Goal: Information Seeking & Learning: Understand process/instructions

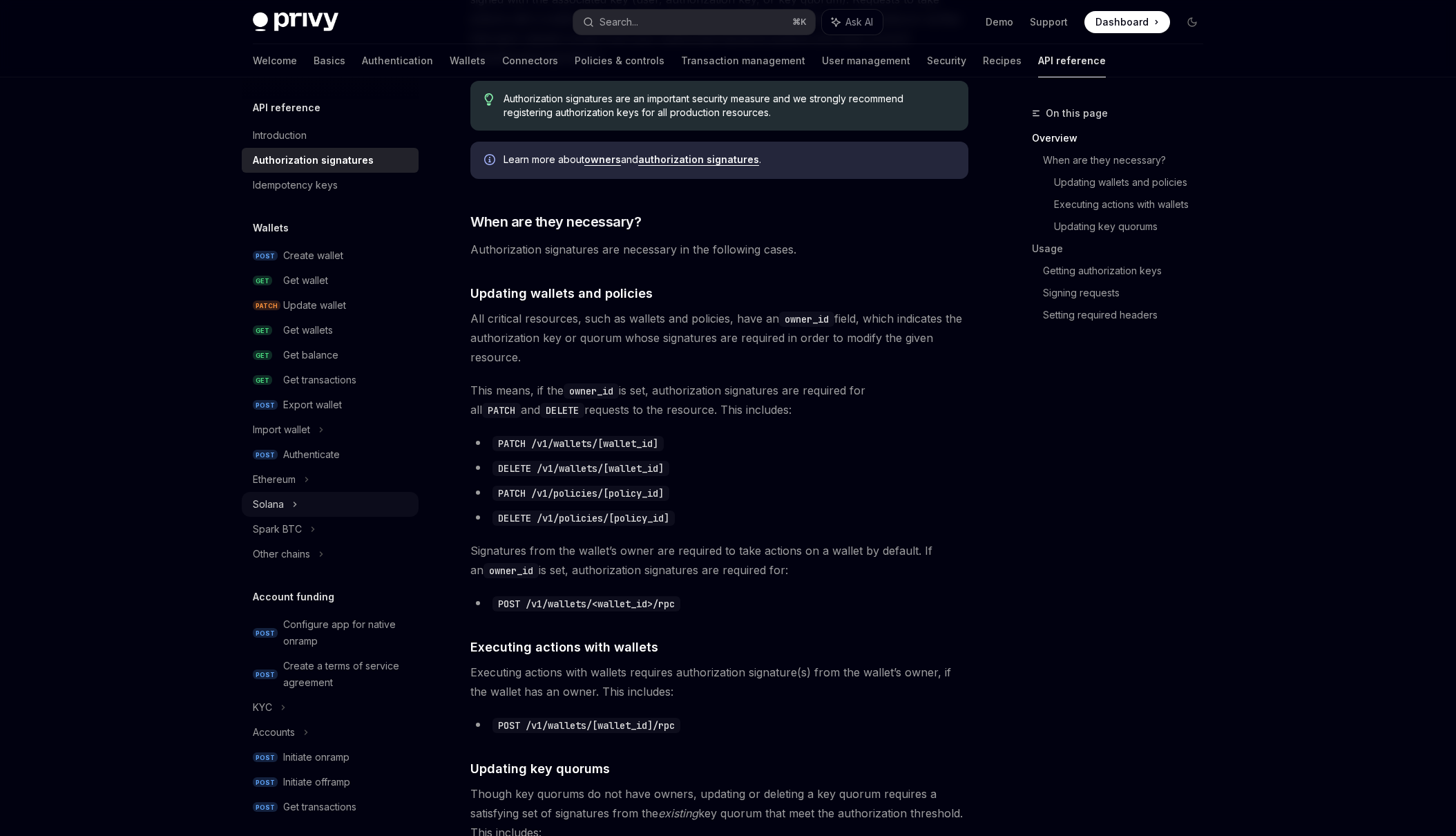
click at [284, 497] on div "Solana" at bounding box center [330, 504] width 177 height 25
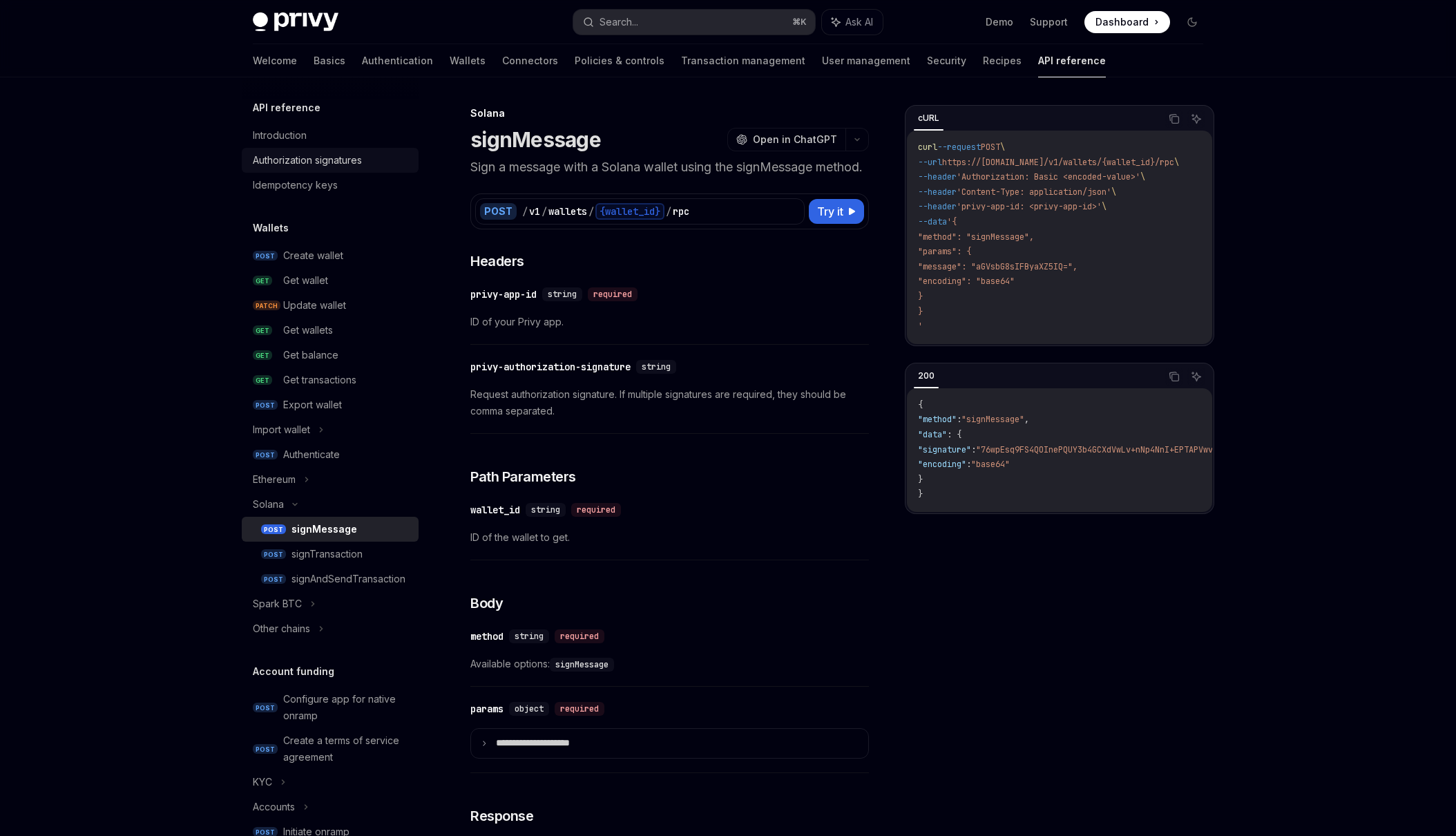
click at [328, 158] on div "Authorization signatures" at bounding box center [307, 160] width 109 height 16
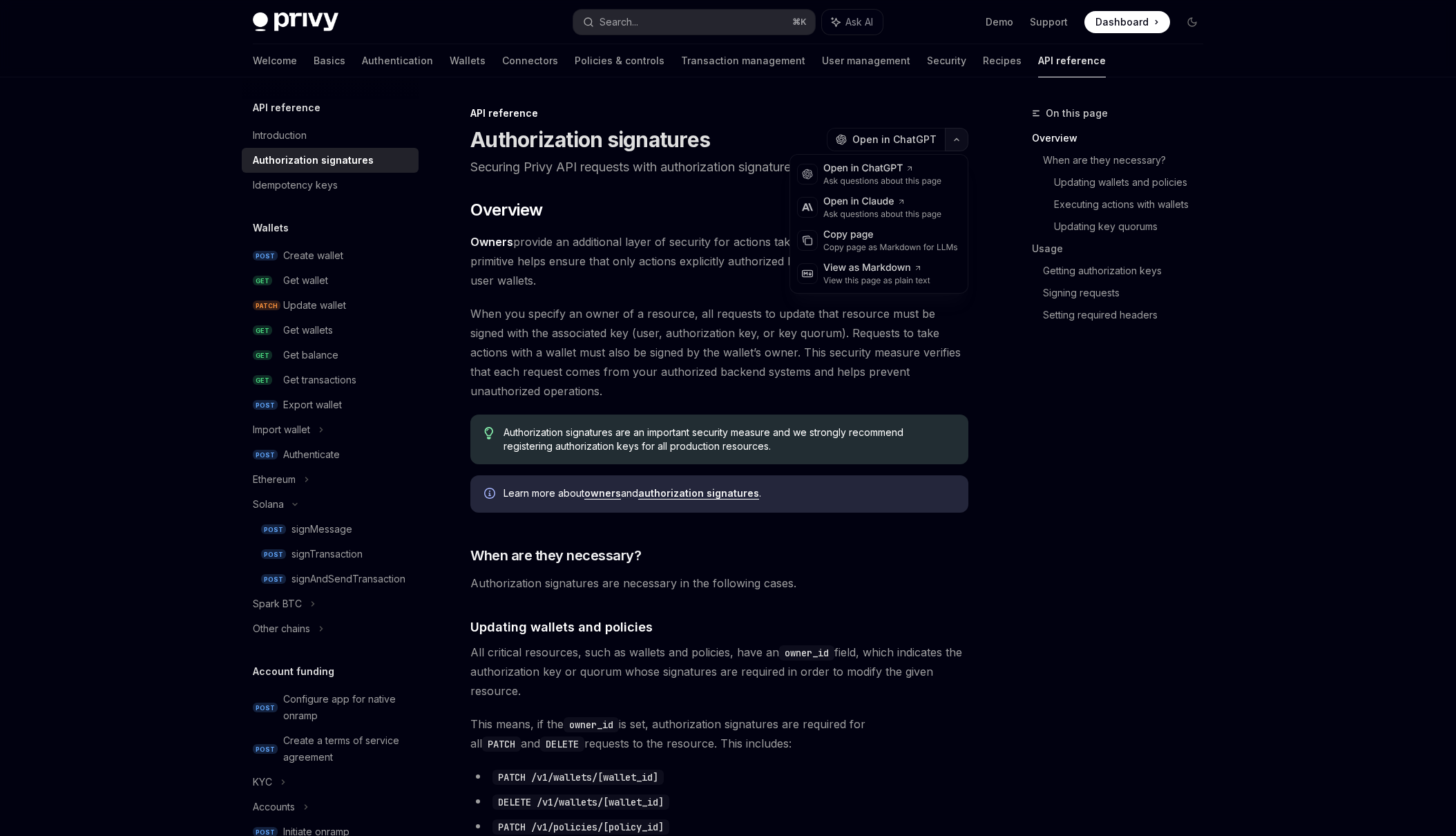
click at [955, 140] on icon "button" at bounding box center [956, 140] width 16 height 6
click at [1189, 24] on icon "Toggle dark mode" at bounding box center [1192, 22] width 9 height 9
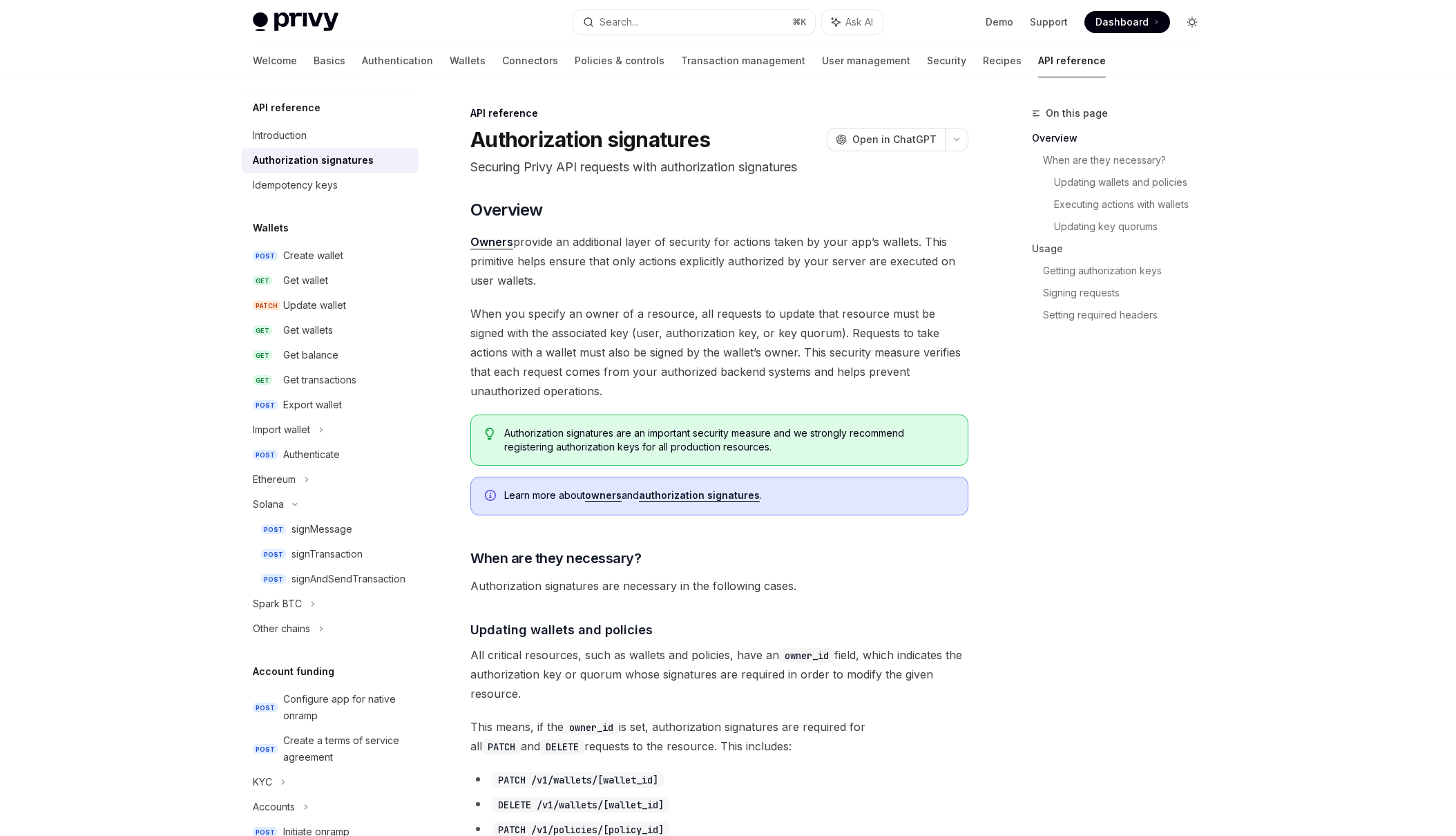
click at [1189, 25] on icon "Toggle dark mode" at bounding box center [1189, 25] width 1 height 1
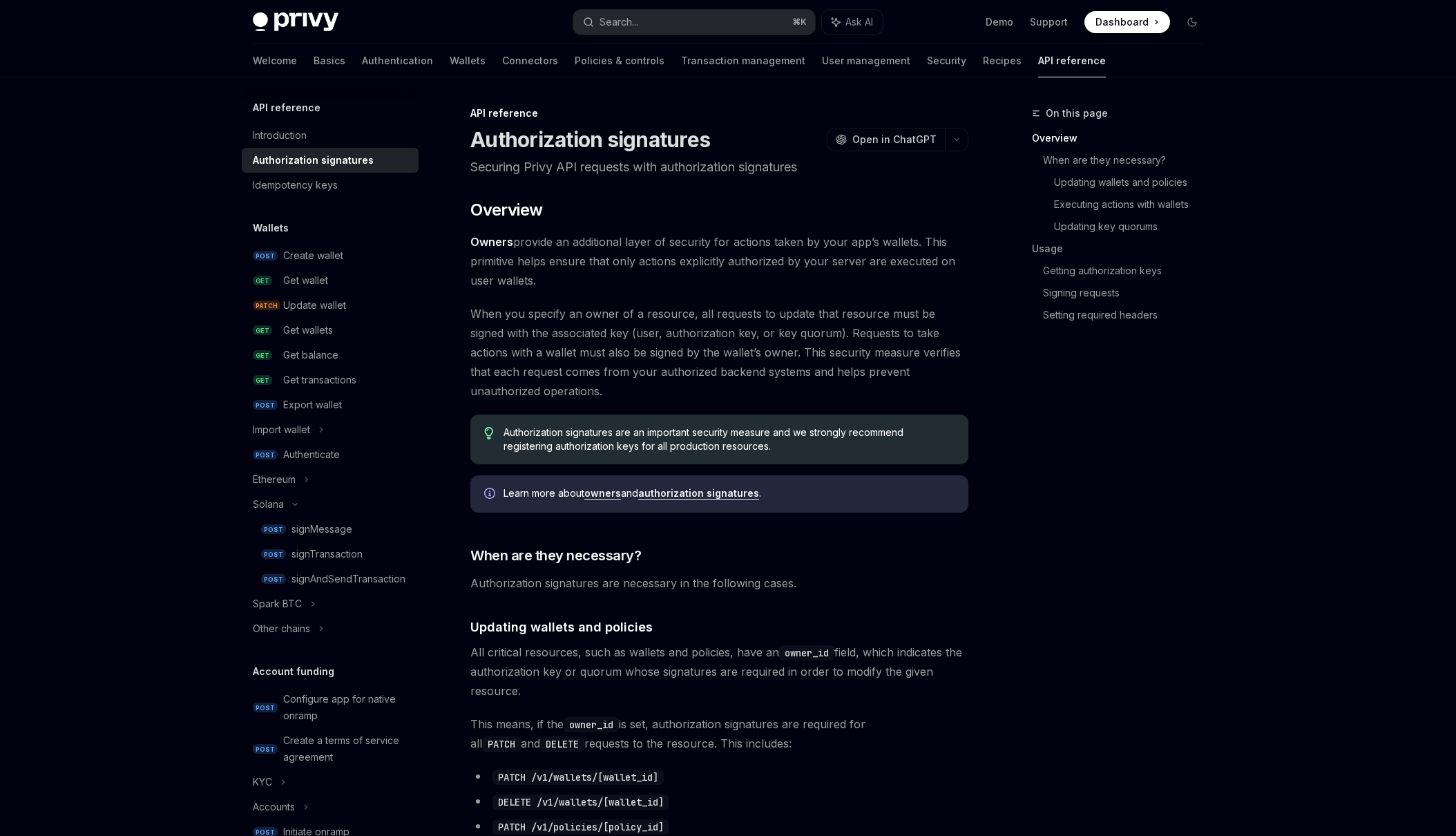
click at [1113, 15] on span "Dashboard" at bounding box center [1122, 21] width 53 height 14
click at [318, 185] on div "Idempotency keys" at bounding box center [295, 185] width 85 height 16
type textarea "*"
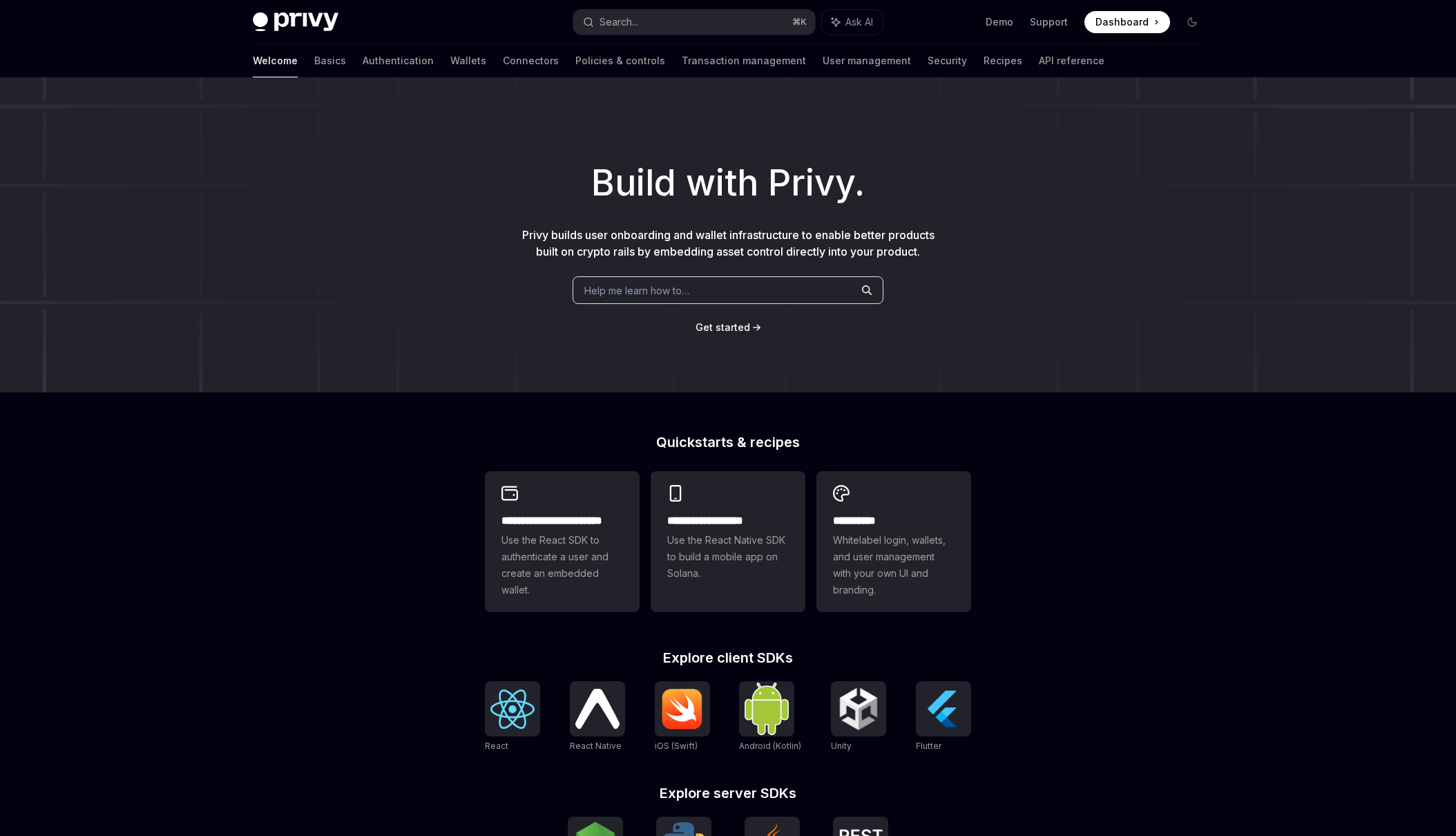
type textarea "*"
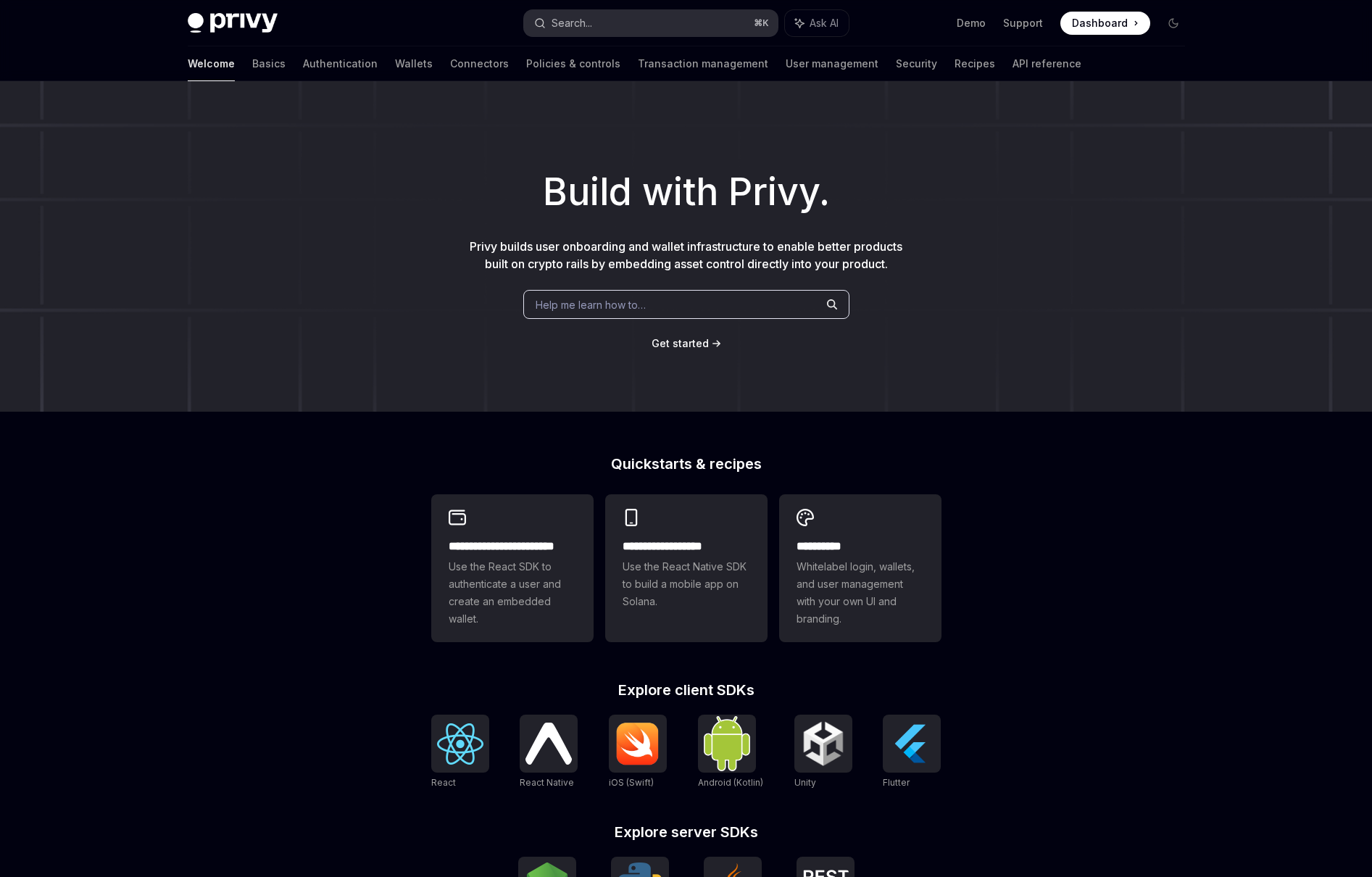
click at [586, 21] on div "Search..." at bounding box center [572, 22] width 40 height 17
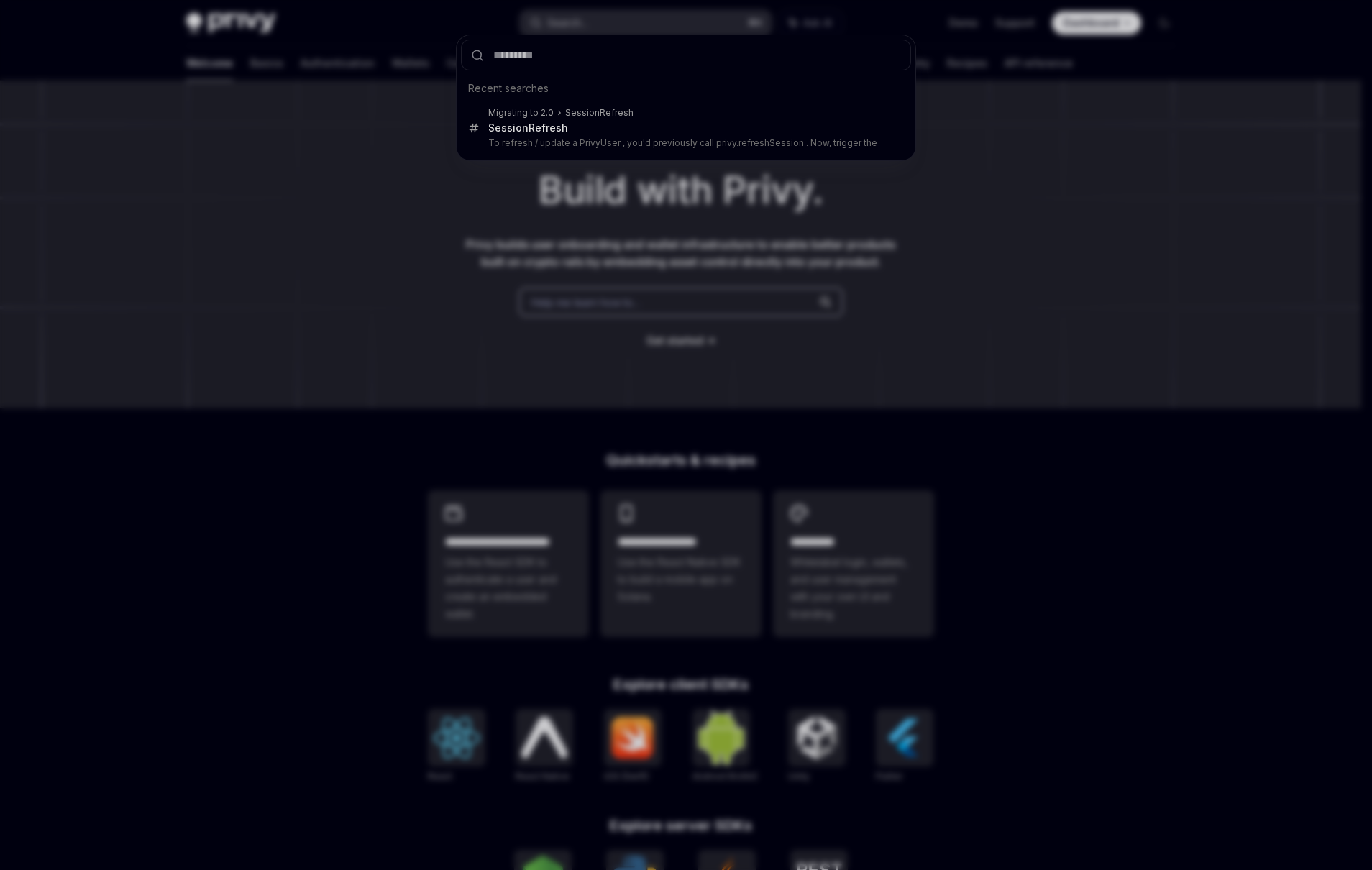
type input "**********"
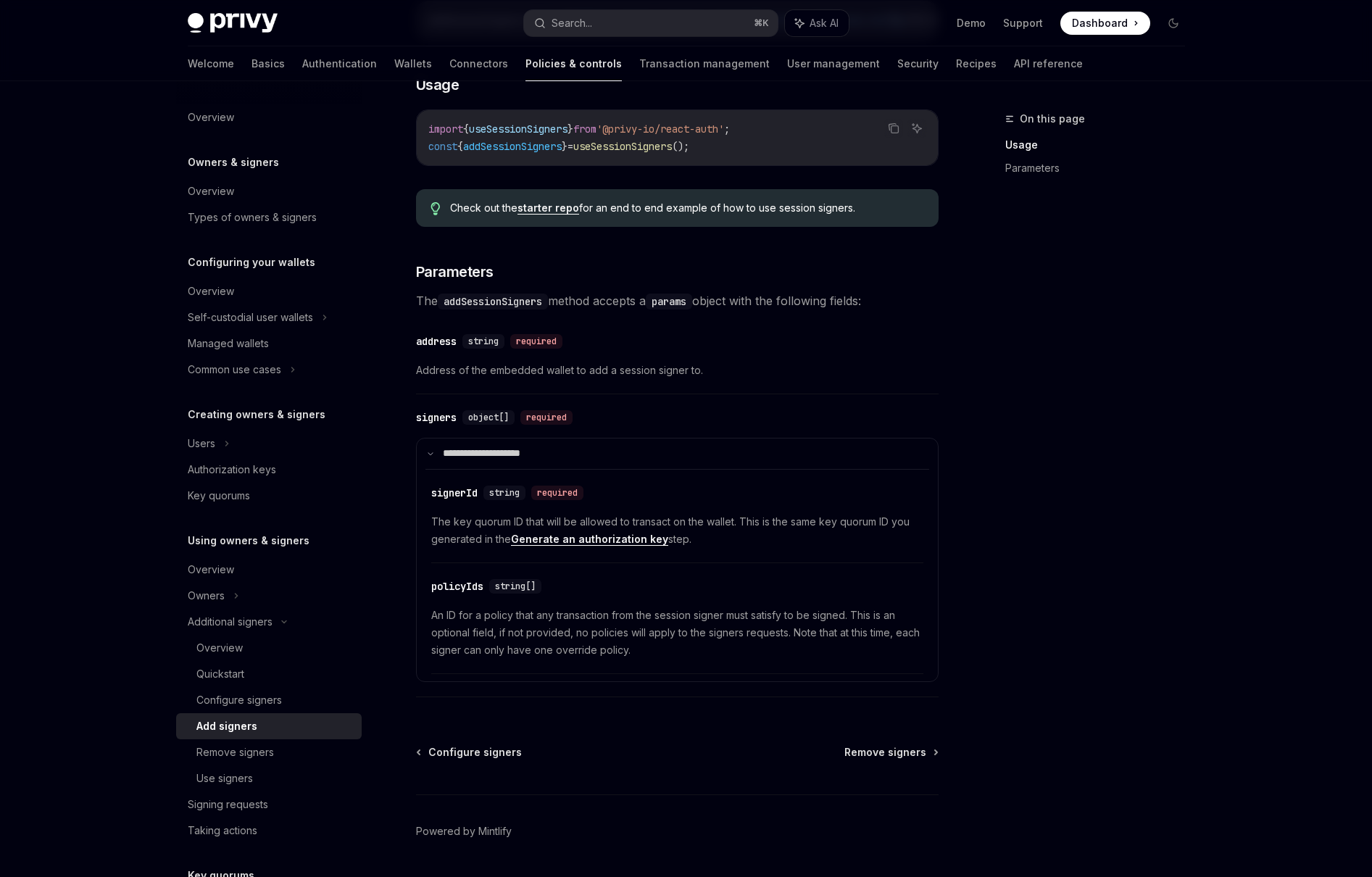
scroll to position [423, 0]
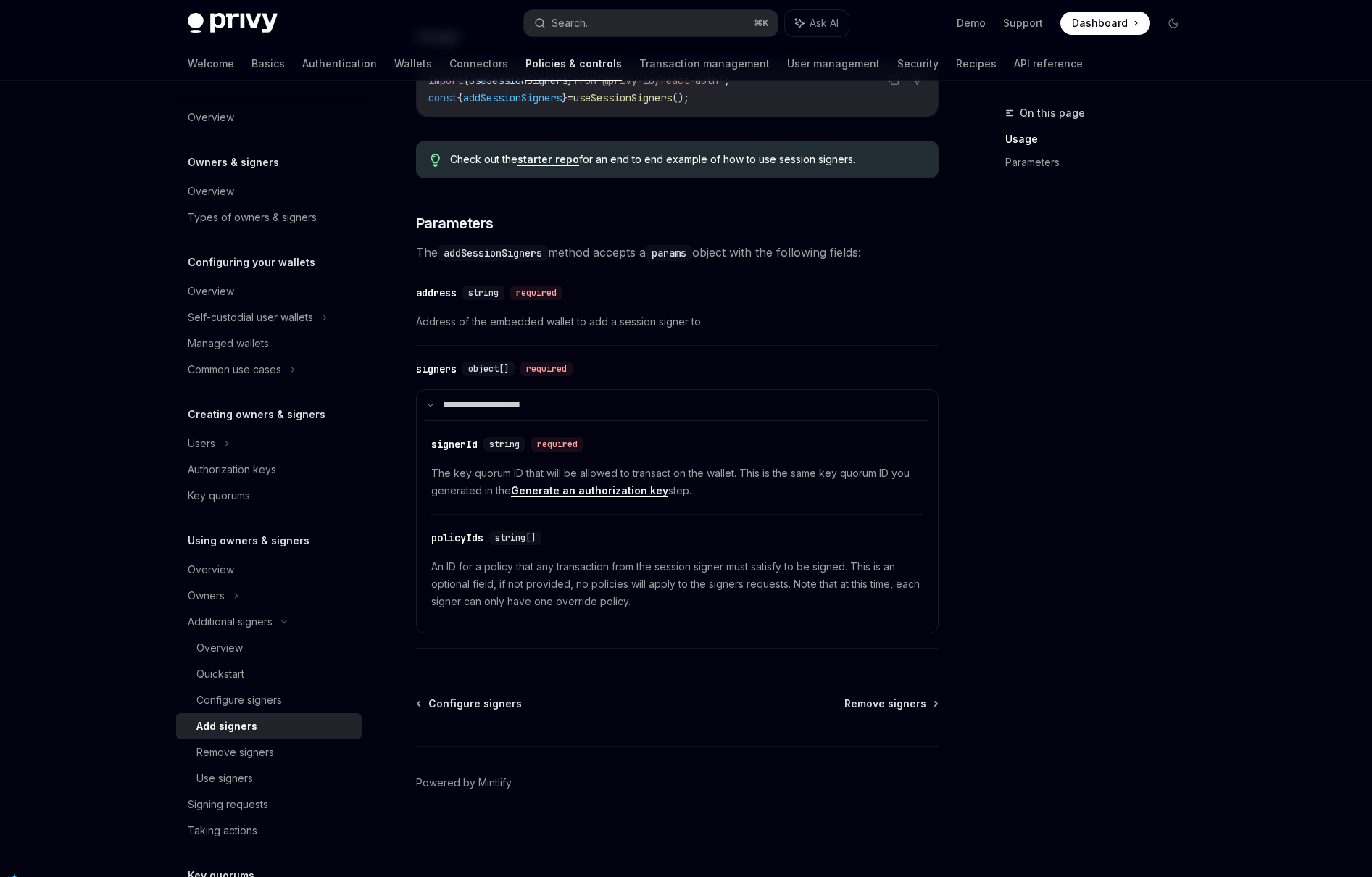
click at [623, 497] on link "Generate an authorization key" at bounding box center [590, 490] width 157 height 13
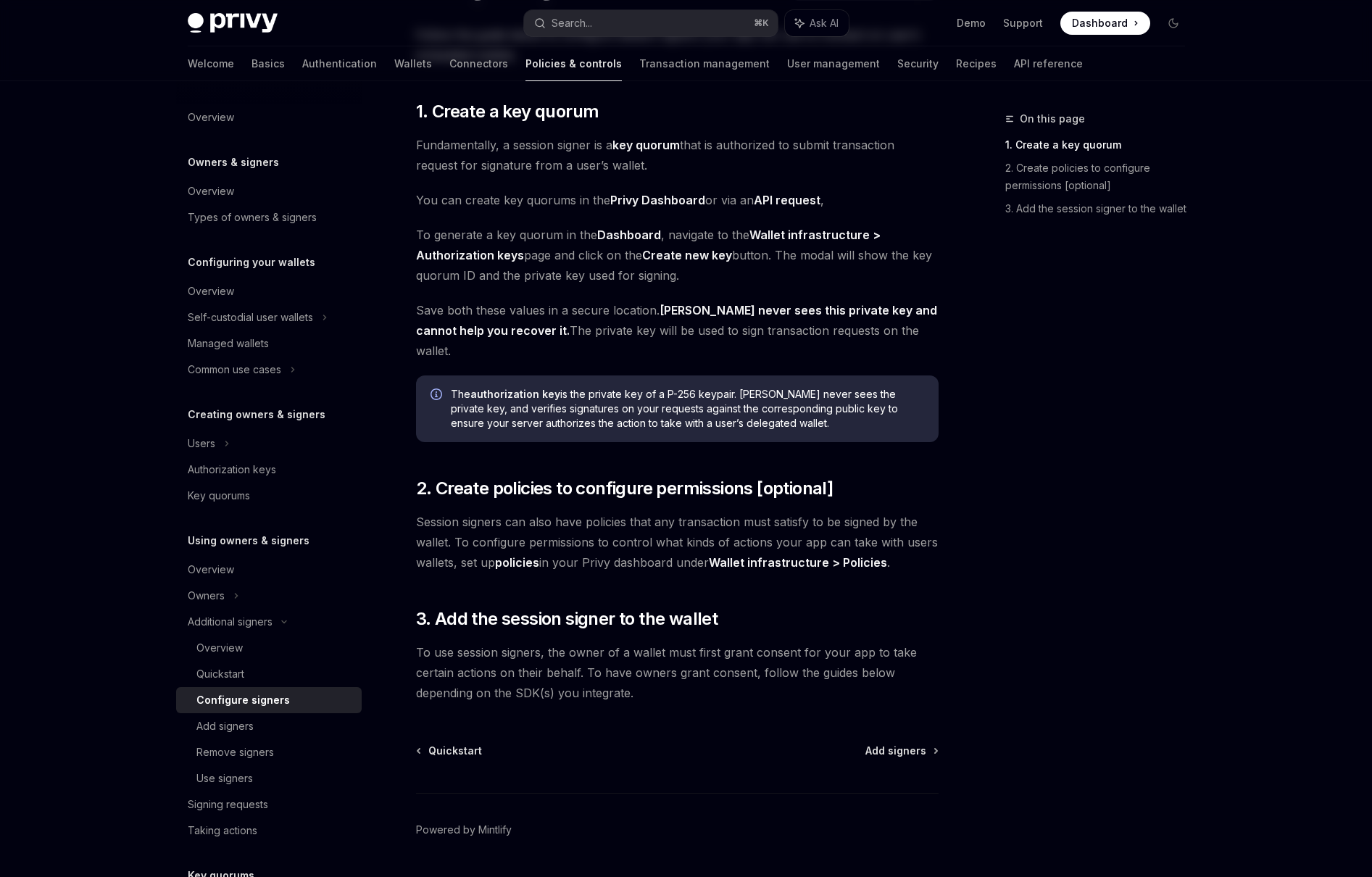
scroll to position [179, 0]
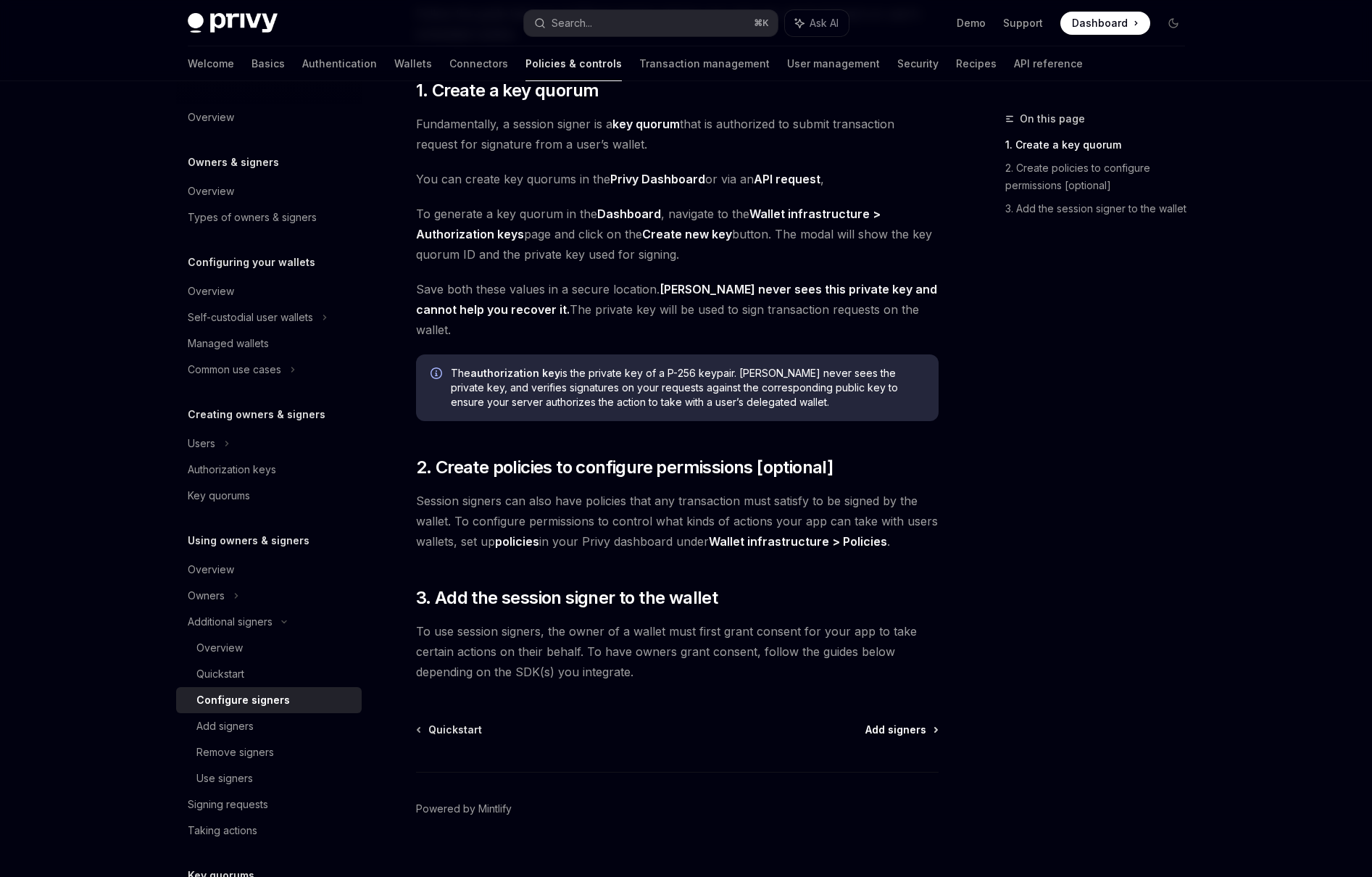
click at [908, 723] on span "Add signers" at bounding box center [895, 730] width 61 height 14
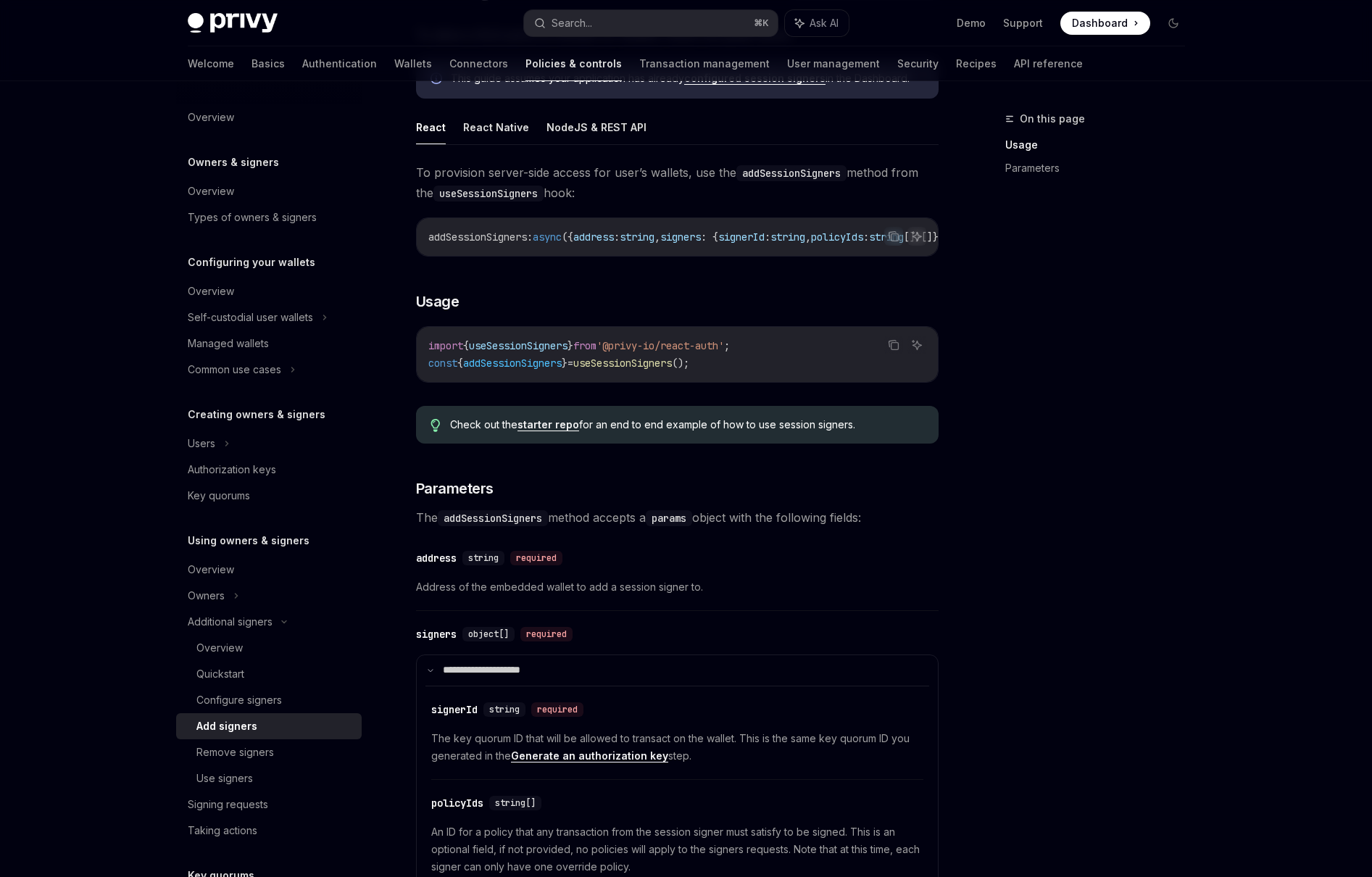
scroll to position [137, 0]
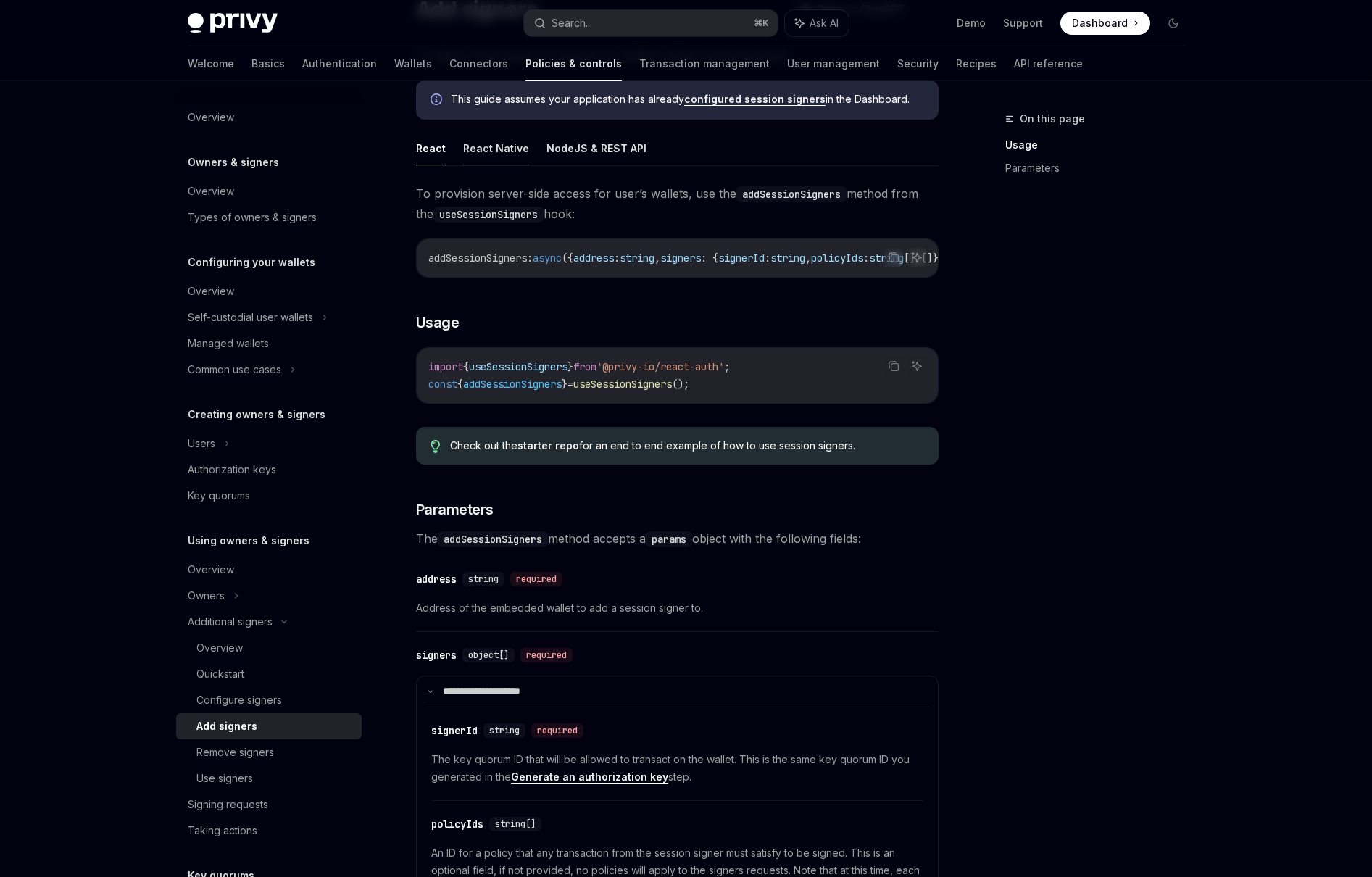
click at [519, 147] on button "React Native" at bounding box center [496, 149] width 66 height 34
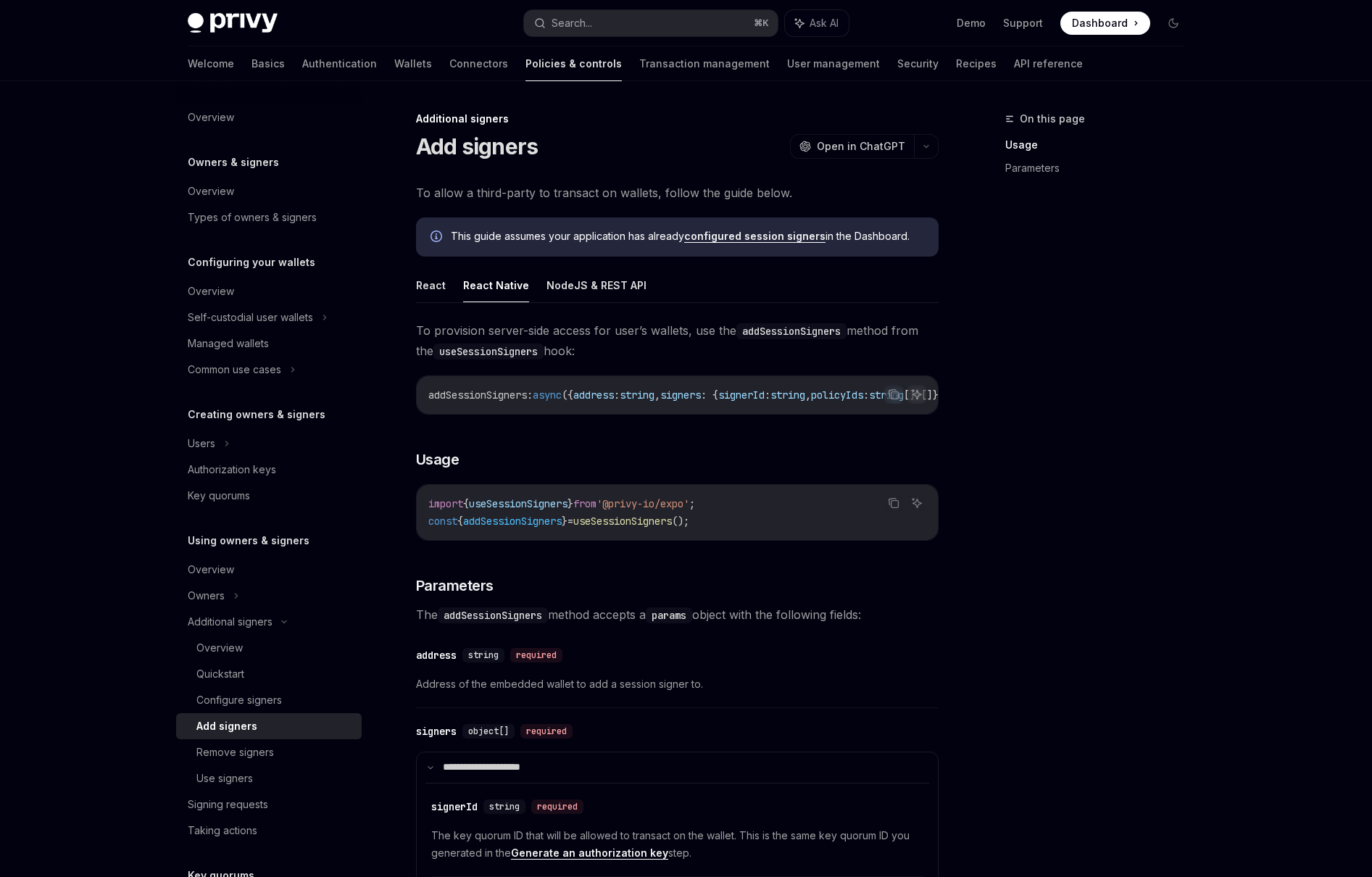
click at [770, 230] on link "configured session signers" at bounding box center [754, 236] width 141 height 13
type textarea "*"
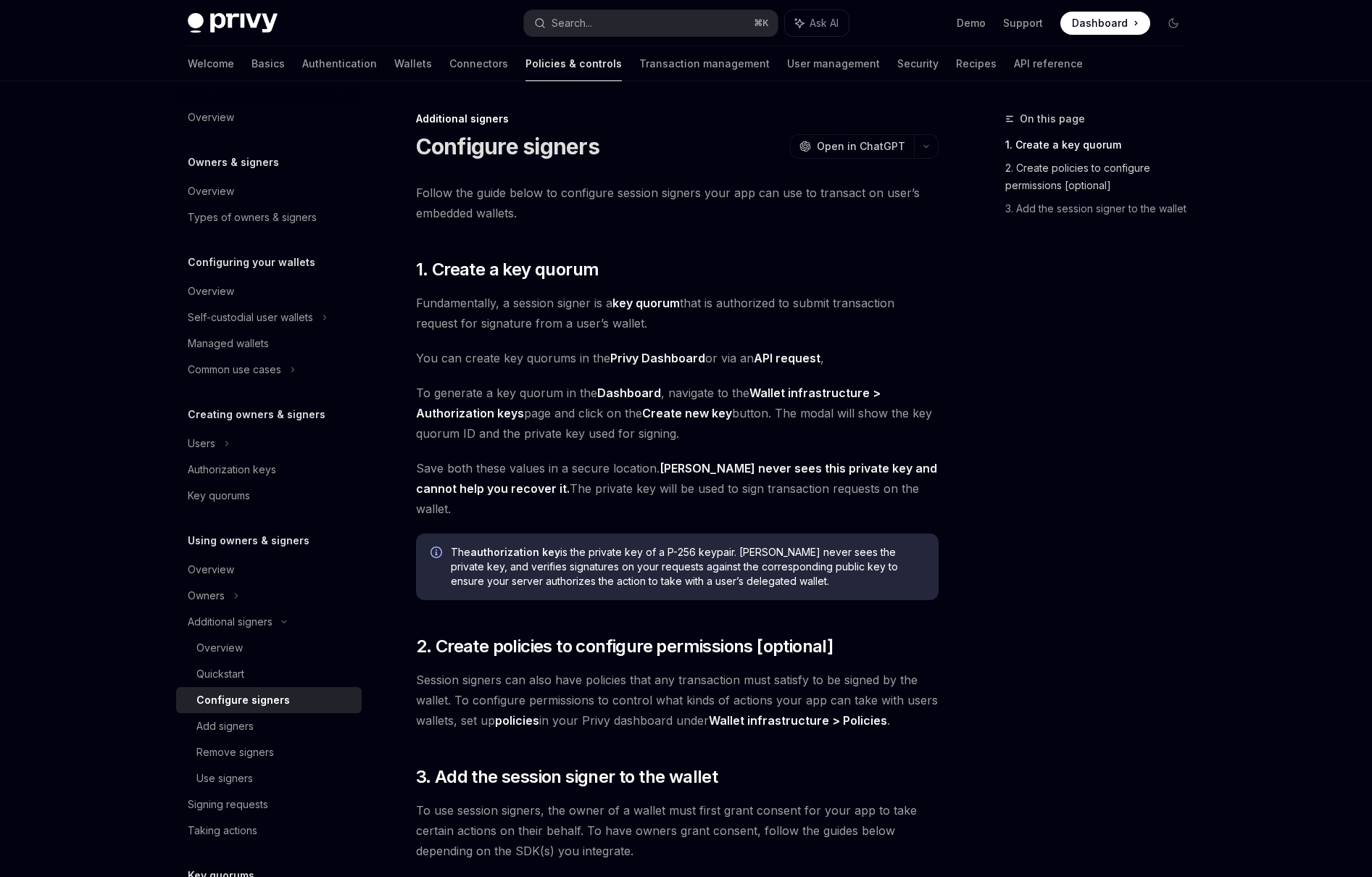
click at [1019, 171] on link "2. Create policies to configure permissions [optional]" at bounding box center [1101, 176] width 191 height 40
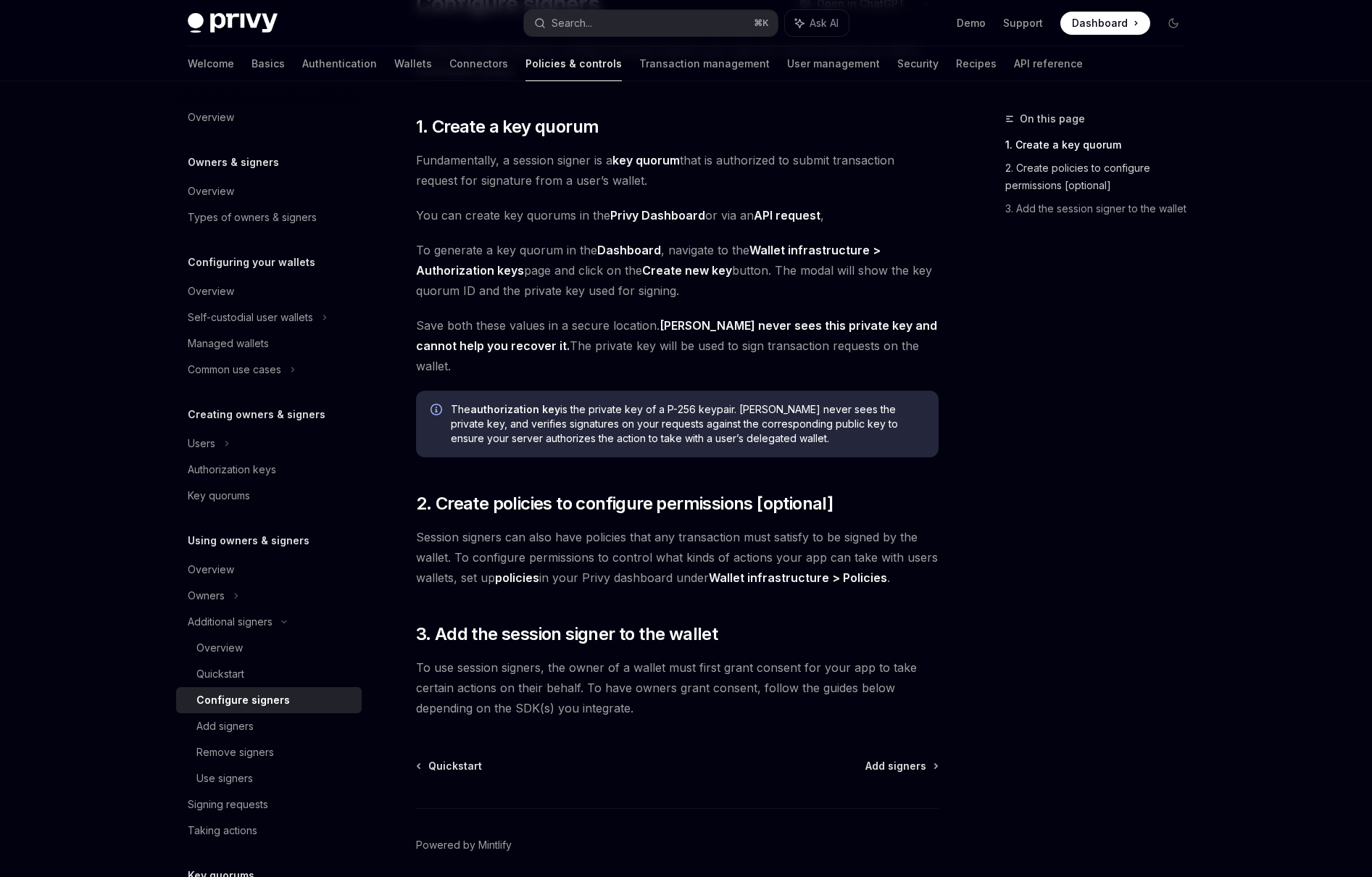
scroll to position [179, 0]
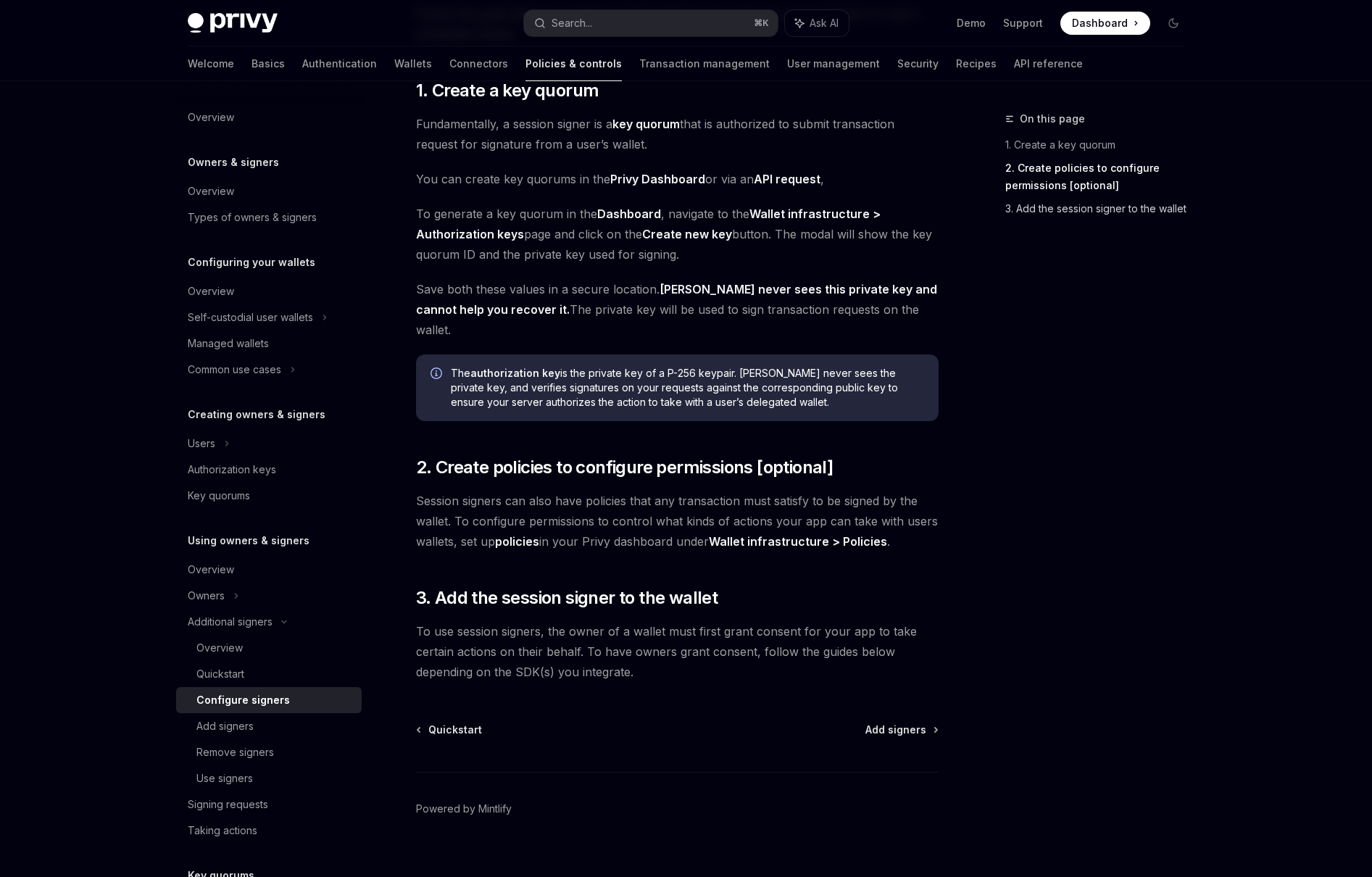
click at [1031, 204] on link "3. Add the session signer to the wallet" at bounding box center [1101, 209] width 191 height 23
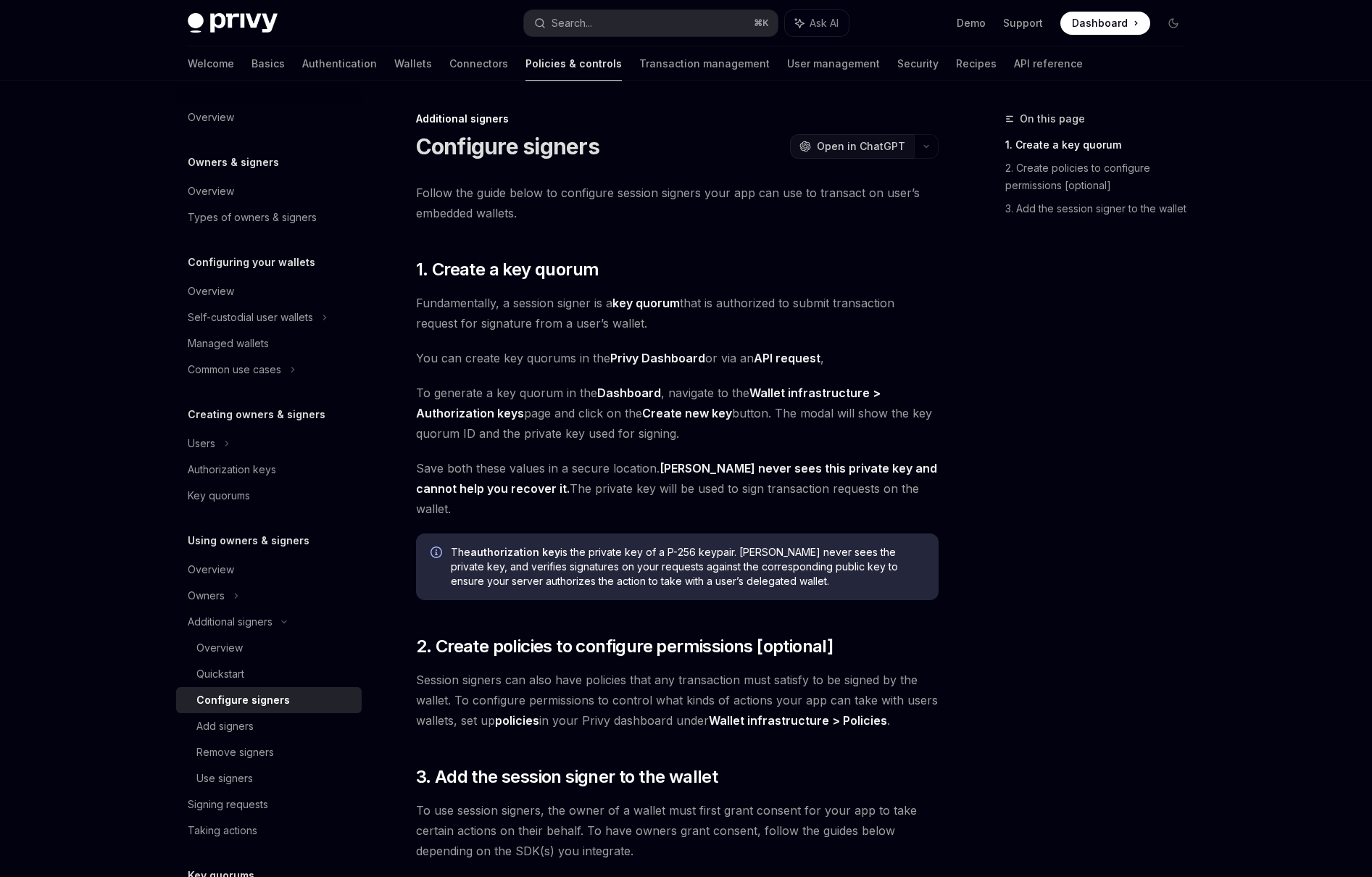
click at [818, 139] on div "OpenAI Open in ChatGPT" at bounding box center [853, 146] width 106 height 14
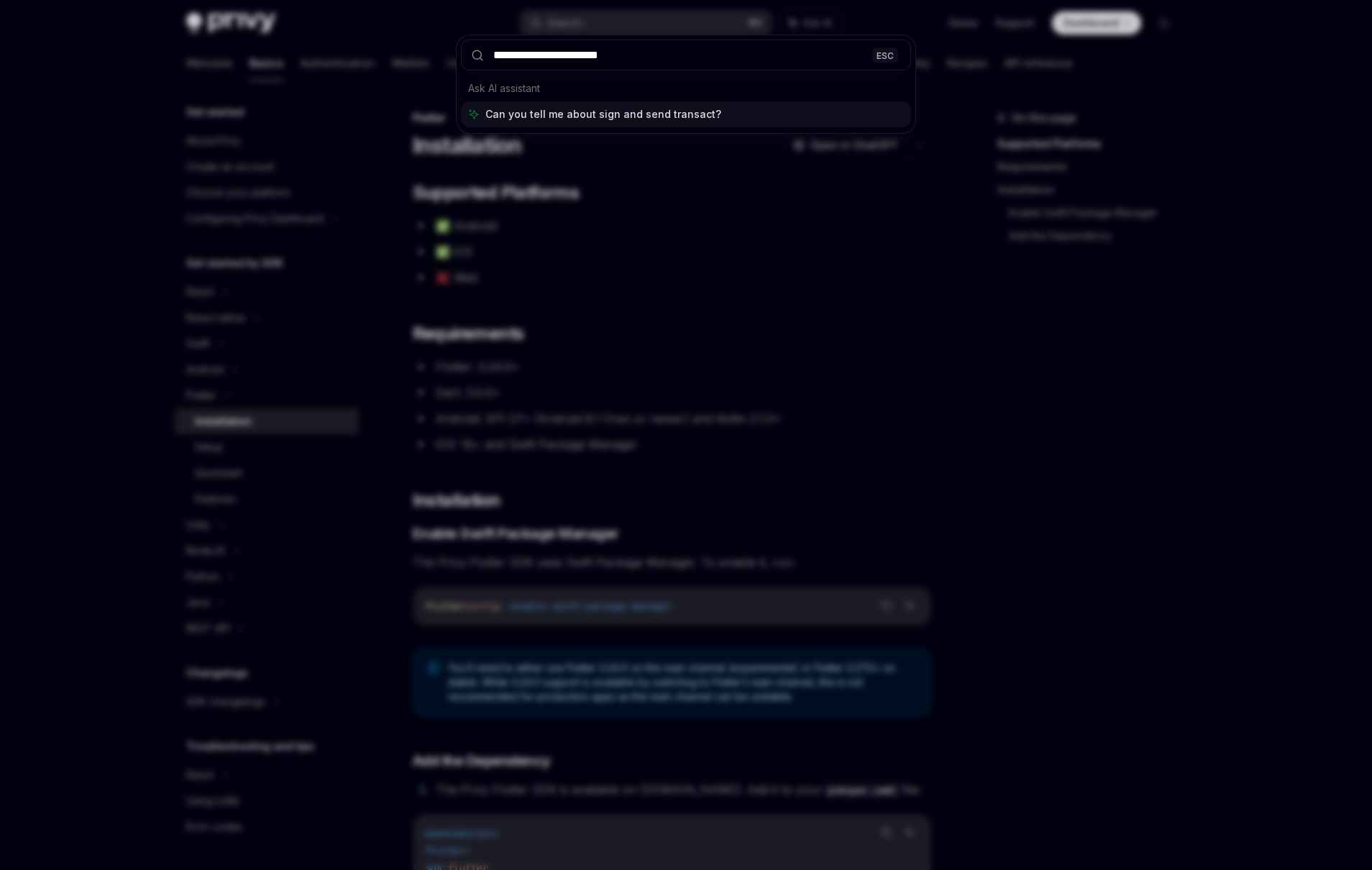
type input "**********"
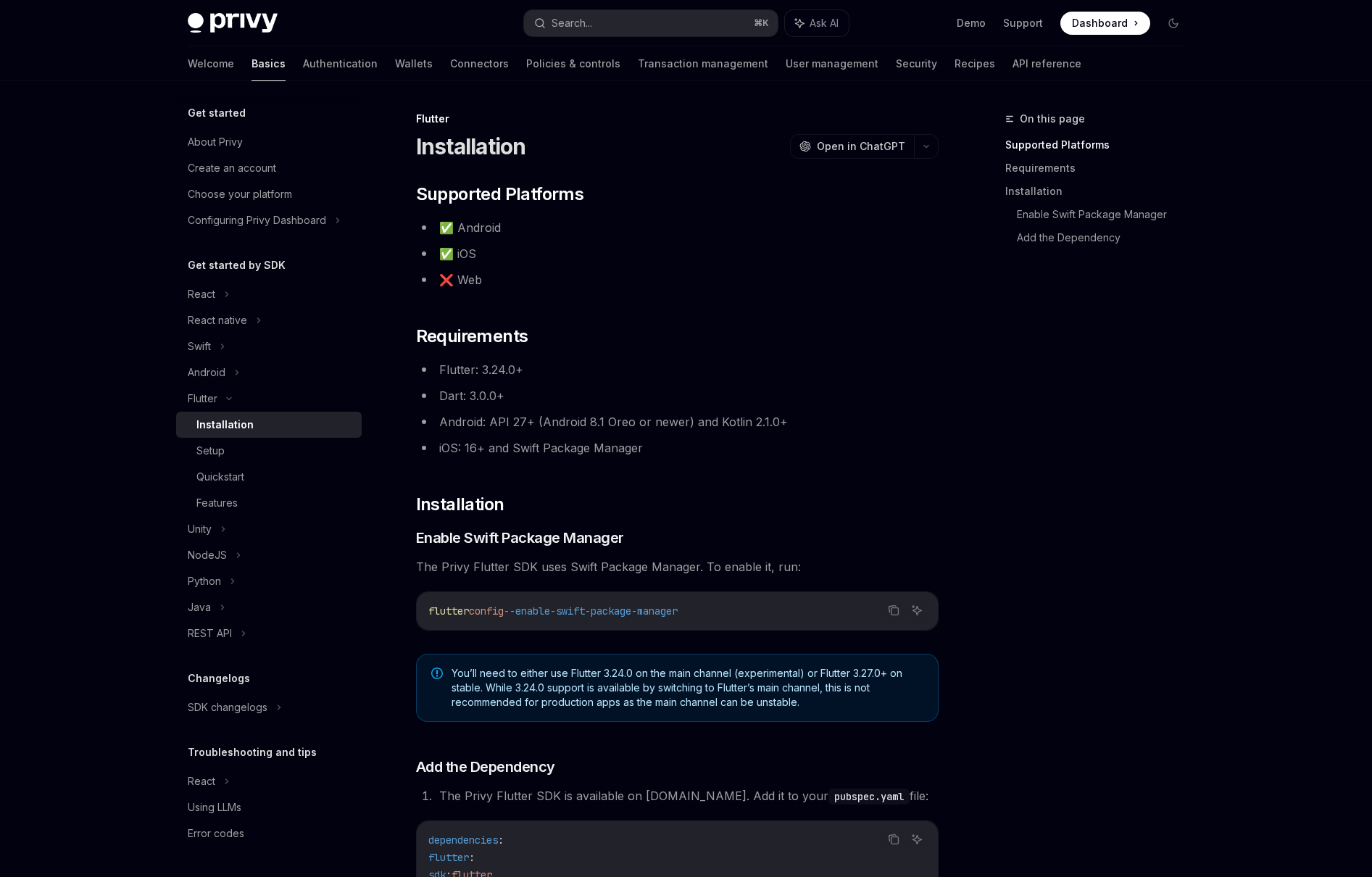
type textarea "*"
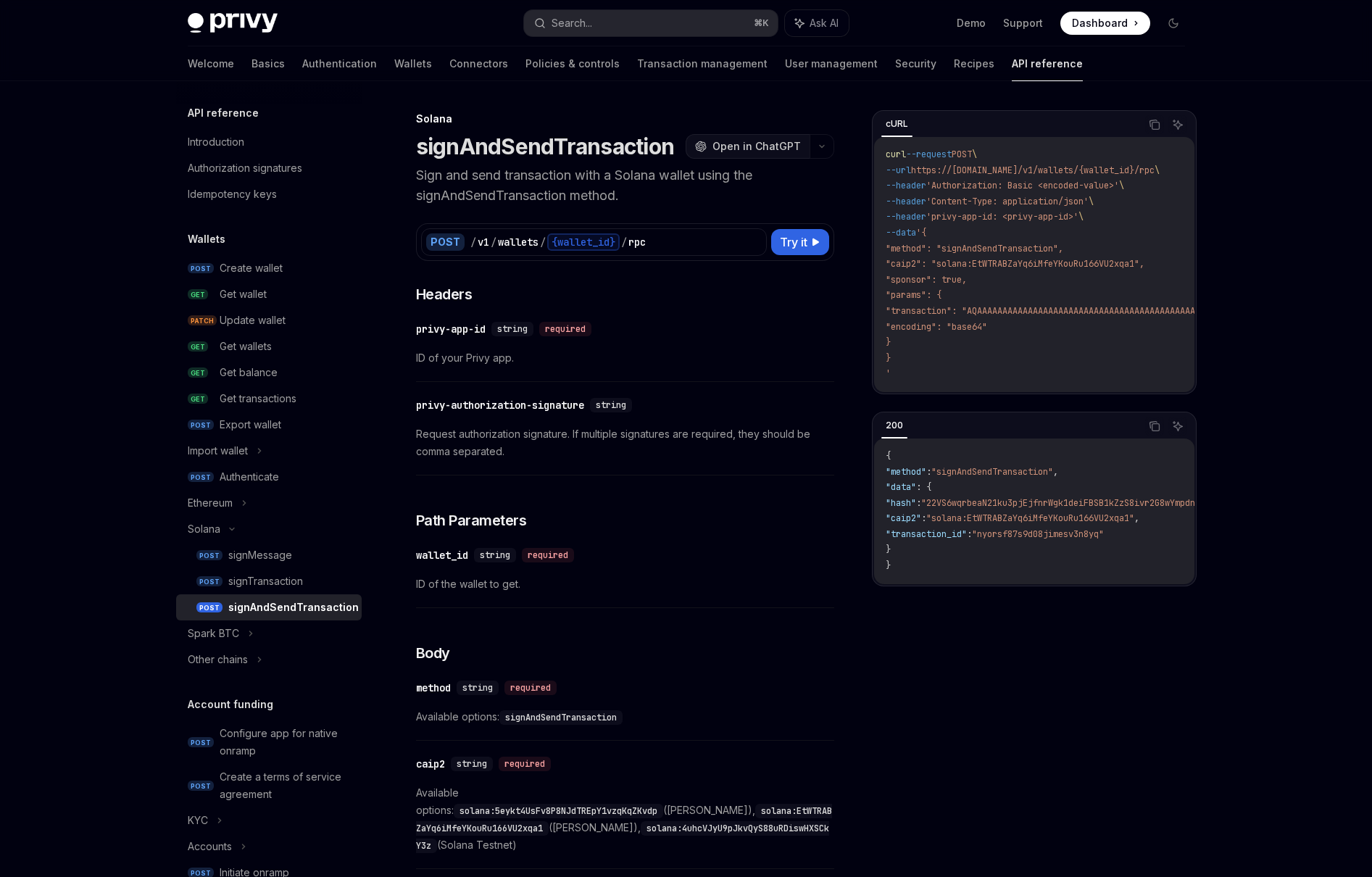
click at [731, 157] on button "OpenAI Open in ChatGPT" at bounding box center [747, 146] width 124 height 25
